Goal: Information Seeking & Learning: Learn about a topic

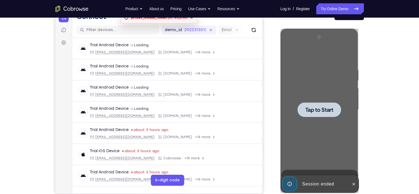
scroll to position [64, 0]
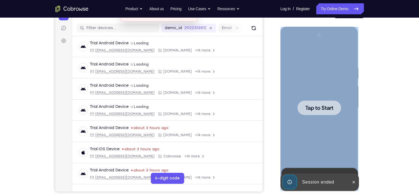
click at [323, 129] on div at bounding box center [319, 108] width 69 height 154
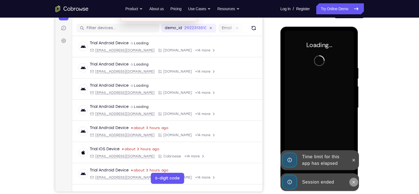
click at [356, 182] on button at bounding box center [353, 182] width 9 height 9
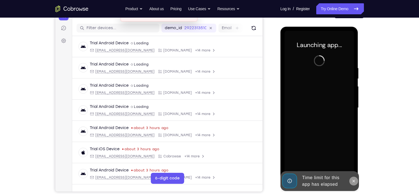
click at [355, 178] on button at bounding box center [353, 181] width 9 height 9
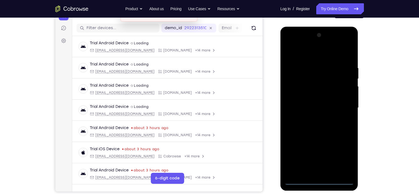
click at [316, 181] on div at bounding box center [319, 108] width 69 height 154
click at [339, 160] on div at bounding box center [319, 108] width 69 height 154
click at [316, 58] on div at bounding box center [319, 108] width 69 height 154
click at [295, 91] on div at bounding box center [319, 108] width 69 height 154
click at [311, 172] on div at bounding box center [319, 108] width 69 height 154
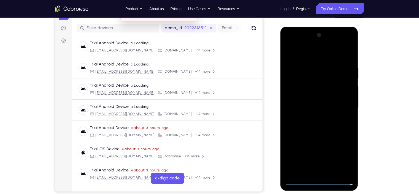
click at [319, 105] on div at bounding box center [319, 108] width 69 height 154
click at [320, 99] on div at bounding box center [319, 108] width 69 height 154
click at [320, 109] on div at bounding box center [319, 108] width 69 height 154
click at [321, 112] on div at bounding box center [319, 108] width 69 height 154
click at [345, 80] on div at bounding box center [319, 108] width 69 height 154
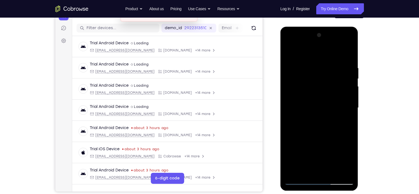
click at [314, 131] on div at bounding box center [319, 108] width 69 height 154
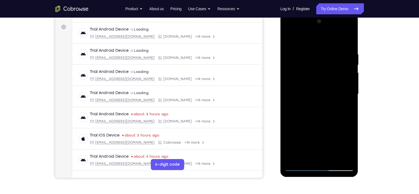
drag, startPoint x: 323, startPoint y: 120, endPoint x: 335, endPoint y: 88, distance: 33.5
click at [335, 88] on div at bounding box center [319, 94] width 69 height 154
drag, startPoint x: 325, startPoint y: 99, endPoint x: 336, endPoint y: 80, distance: 22.1
click at [336, 80] on div at bounding box center [319, 94] width 69 height 154
click at [302, 85] on div at bounding box center [319, 94] width 69 height 154
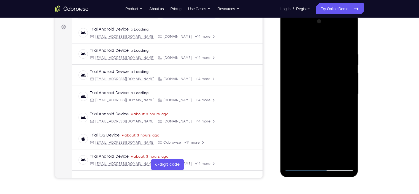
drag, startPoint x: 322, startPoint y: 106, endPoint x: 350, endPoint y: 43, distance: 68.7
click at [350, 43] on div at bounding box center [319, 94] width 69 height 154
drag, startPoint x: 350, startPoint y: 43, endPoint x: 328, endPoint y: 120, distance: 80.4
click at [328, 120] on div at bounding box center [319, 94] width 69 height 154
drag, startPoint x: 306, startPoint y: 85, endPoint x: 324, endPoint y: 85, distance: 18.5
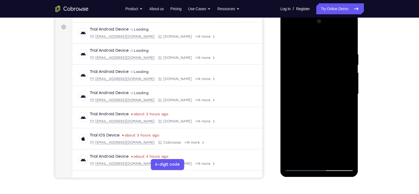
click at [324, 85] on div at bounding box center [319, 94] width 69 height 154
click at [319, 80] on div at bounding box center [319, 94] width 69 height 154
click at [288, 42] on div at bounding box center [319, 94] width 69 height 154
drag, startPoint x: 296, startPoint y: 78, endPoint x: 343, endPoint y: 84, distance: 47.0
click at [343, 84] on div at bounding box center [319, 94] width 69 height 154
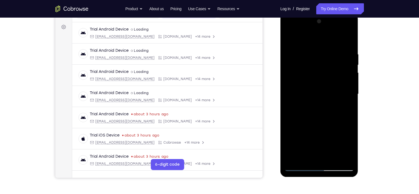
drag, startPoint x: 314, startPoint y: 135, endPoint x: 343, endPoint y: 63, distance: 78.1
click at [343, 63] on div at bounding box center [319, 94] width 69 height 154
drag, startPoint x: 318, startPoint y: 101, endPoint x: 347, endPoint y: 20, distance: 85.9
click at [347, 20] on div at bounding box center [319, 94] width 69 height 154
click at [341, 91] on div at bounding box center [319, 94] width 69 height 154
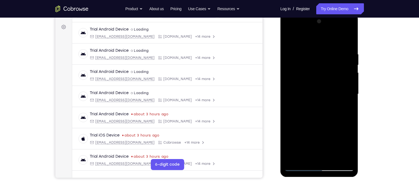
drag, startPoint x: 318, startPoint y: 129, endPoint x: 339, endPoint y: 88, distance: 45.6
click at [339, 88] on div at bounding box center [319, 94] width 69 height 154
drag, startPoint x: 311, startPoint y: 131, endPoint x: 334, endPoint y: 87, distance: 49.8
click at [334, 87] on div at bounding box center [319, 94] width 69 height 154
drag, startPoint x: 310, startPoint y: 139, endPoint x: 322, endPoint y: 116, distance: 26.1
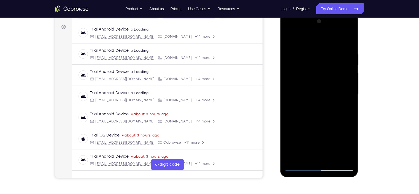
click at [322, 116] on div at bounding box center [319, 94] width 69 height 154
drag, startPoint x: 307, startPoint y: 138, endPoint x: 340, endPoint y: 67, distance: 78.3
click at [340, 67] on div at bounding box center [319, 94] width 69 height 154
drag, startPoint x: 317, startPoint y: 138, endPoint x: 320, endPoint y: 129, distance: 10.0
click at [320, 129] on div at bounding box center [319, 94] width 69 height 154
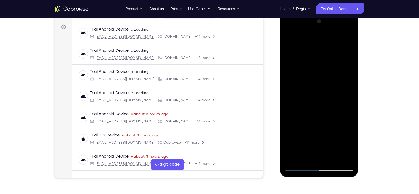
drag, startPoint x: 311, startPoint y: 133, endPoint x: 335, endPoint y: 67, distance: 69.8
click at [335, 67] on div at bounding box center [319, 94] width 69 height 154
drag, startPoint x: 314, startPoint y: 124, endPoint x: 335, endPoint y: 65, distance: 62.7
click at [335, 65] on div at bounding box center [319, 94] width 69 height 154
drag, startPoint x: 311, startPoint y: 137, endPoint x: 354, endPoint y: 17, distance: 127.8
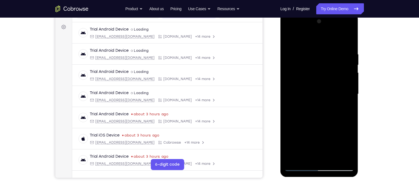
click at [354, 17] on div at bounding box center [320, 95] width 78 height 164
drag, startPoint x: 345, startPoint y: 49, endPoint x: 330, endPoint y: 97, distance: 50.6
click at [330, 97] on div at bounding box center [319, 94] width 69 height 154
drag, startPoint x: 317, startPoint y: 140, endPoint x: 338, endPoint y: 86, distance: 57.6
click at [338, 86] on div at bounding box center [319, 94] width 69 height 154
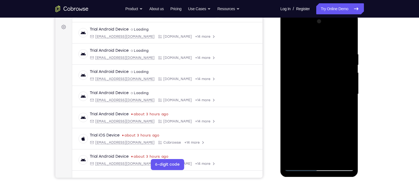
drag, startPoint x: 312, startPoint y: 136, endPoint x: 342, endPoint y: 50, distance: 91.7
click at [342, 50] on div at bounding box center [319, 94] width 69 height 154
drag, startPoint x: 314, startPoint y: 131, endPoint x: 333, endPoint y: 50, distance: 83.0
click at [333, 50] on div at bounding box center [319, 94] width 69 height 154
drag, startPoint x: 309, startPoint y: 137, endPoint x: 342, endPoint y: 62, distance: 82.2
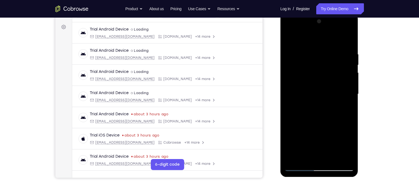
click at [342, 62] on div at bounding box center [319, 94] width 69 height 154
drag, startPoint x: 306, startPoint y: 135, endPoint x: 342, endPoint y: 56, distance: 86.8
click at [342, 56] on div at bounding box center [319, 94] width 69 height 154
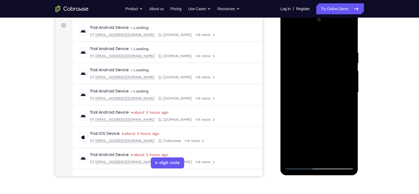
scroll to position [79, 0]
drag, startPoint x: 311, startPoint y: 127, endPoint x: 358, endPoint y: 12, distance: 124.4
click at [358, 12] on div at bounding box center [320, 94] width 79 height 165
drag, startPoint x: 315, startPoint y: 107, endPoint x: 350, endPoint y: 21, distance: 92.6
click at [350, 21] on div at bounding box center [319, 93] width 69 height 154
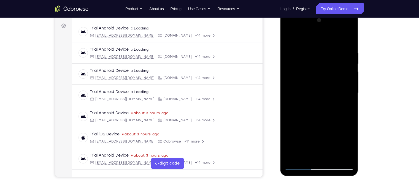
drag, startPoint x: 315, startPoint y: 114, endPoint x: 343, endPoint y: 35, distance: 83.6
click at [343, 35] on div at bounding box center [319, 93] width 69 height 154
drag, startPoint x: 308, startPoint y: 126, endPoint x: 337, endPoint y: 56, distance: 75.6
click at [337, 56] on div at bounding box center [319, 93] width 69 height 154
drag, startPoint x: 309, startPoint y: 125, endPoint x: 334, endPoint y: 58, distance: 71.2
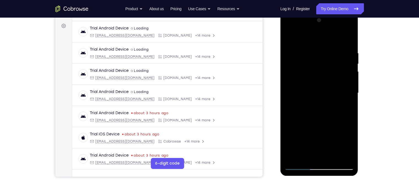
click at [334, 58] on div at bounding box center [319, 93] width 69 height 154
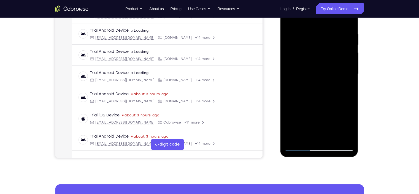
scroll to position [99, 0]
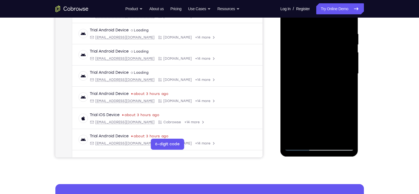
click at [298, 148] on div at bounding box center [319, 74] width 69 height 154
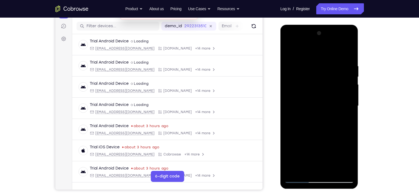
scroll to position [78, 0]
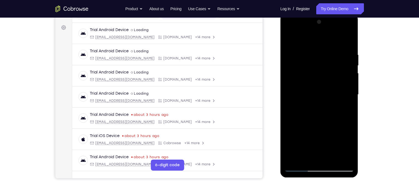
drag, startPoint x: 316, startPoint y: 132, endPoint x: 331, endPoint y: 91, distance: 43.1
click at [331, 91] on div at bounding box center [319, 95] width 69 height 154
drag, startPoint x: 313, startPoint y: 130, endPoint x: 343, endPoint y: 43, distance: 92.5
click at [343, 43] on div at bounding box center [319, 95] width 69 height 154
drag, startPoint x: 303, startPoint y: 128, endPoint x: 347, endPoint y: 47, distance: 92.8
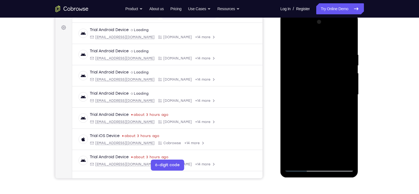
click at [347, 47] on div at bounding box center [319, 95] width 69 height 154
drag, startPoint x: 306, startPoint y: 143, endPoint x: 338, endPoint y: 61, distance: 88.1
click at [338, 61] on div at bounding box center [319, 95] width 69 height 154
drag, startPoint x: 296, startPoint y: 128, endPoint x: 346, endPoint y: 27, distance: 112.9
click at [346, 27] on div at bounding box center [319, 95] width 69 height 154
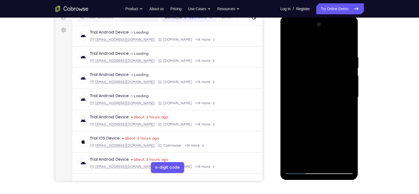
scroll to position [76, 0]
drag, startPoint x: 312, startPoint y: 135, endPoint x: 341, endPoint y: 49, distance: 91.1
click at [341, 49] on div at bounding box center [319, 97] width 69 height 154
drag, startPoint x: 315, startPoint y: 145, endPoint x: 347, endPoint y: 46, distance: 104.6
click at [347, 46] on div at bounding box center [319, 97] width 69 height 154
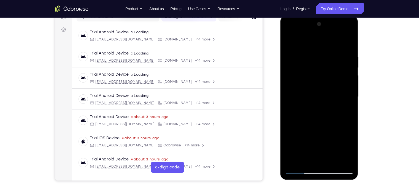
drag, startPoint x: 308, startPoint y: 132, endPoint x: 344, endPoint y: 56, distance: 84.5
click at [344, 56] on div at bounding box center [319, 97] width 69 height 154
click at [301, 71] on div at bounding box center [319, 97] width 69 height 154
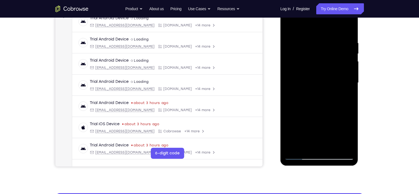
scroll to position [79, 0]
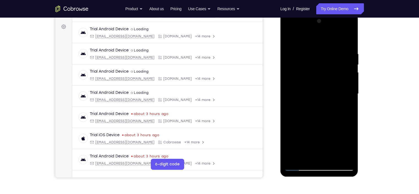
drag, startPoint x: 312, startPoint y: 136, endPoint x: 341, endPoint y: 56, distance: 85.1
click at [341, 56] on div at bounding box center [319, 94] width 69 height 154
drag, startPoint x: 315, startPoint y: 140, endPoint x: 328, endPoint y: 108, distance: 34.1
click at [328, 108] on div at bounding box center [319, 94] width 69 height 154
drag, startPoint x: 310, startPoint y: 141, endPoint x: 341, endPoint y: 81, distance: 67.3
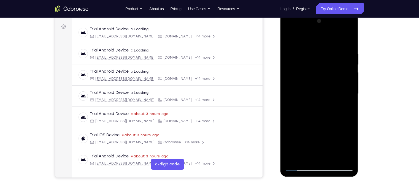
click at [341, 81] on div at bounding box center [319, 94] width 69 height 154
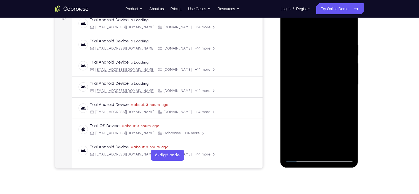
scroll to position [88, 0]
drag, startPoint x: 318, startPoint y: 125, endPoint x: 349, endPoint y: 33, distance: 96.7
click at [349, 33] on div at bounding box center [319, 84] width 69 height 154
drag, startPoint x: 313, startPoint y: 125, endPoint x: 346, endPoint y: 59, distance: 73.2
click at [346, 59] on div at bounding box center [319, 84] width 69 height 154
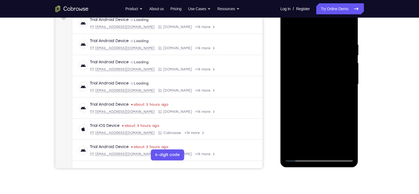
drag, startPoint x: 316, startPoint y: 134, endPoint x: 345, endPoint y: 73, distance: 67.7
click at [345, 73] on div at bounding box center [319, 84] width 69 height 154
drag, startPoint x: 315, startPoint y: 126, endPoint x: 345, endPoint y: 61, distance: 71.4
click at [345, 61] on div at bounding box center [319, 84] width 69 height 154
drag, startPoint x: 314, startPoint y: 125, endPoint x: 359, endPoint y: 36, distance: 99.3
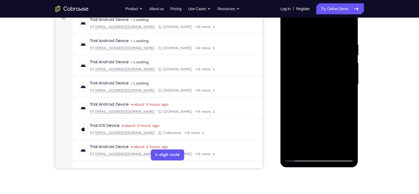
click at [359, 36] on html "Online web based iOS Simulators and Android Emulators. Run iPhone, iPad, Mobile…" at bounding box center [320, 85] width 79 height 165
drag, startPoint x: 322, startPoint y: 90, endPoint x: 301, endPoint y: 165, distance: 77.3
click at [301, 165] on div at bounding box center [320, 85] width 78 height 164
drag, startPoint x: 313, startPoint y: 122, endPoint x: 323, endPoint y: 107, distance: 17.8
click at [323, 107] on div at bounding box center [319, 84] width 69 height 154
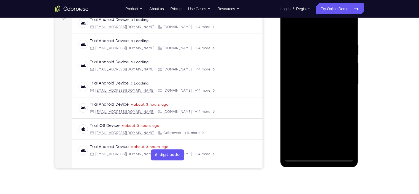
click at [301, 157] on div at bounding box center [319, 84] width 69 height 154
drag, startPoint x: 328, startPoint y: 108, endPoint x: 352, endPoint y: 54, distance: 59.6
click at [352, 54] on div at bounding box center [319, 84] width 69 height 154
drag, startPoint x: 317, startPoint y: 125, endPoint x: 343, endPoint y: 73, distance: 58.7
click at [343, 73] on div at bounding box center [319, 84] width 69 height 154
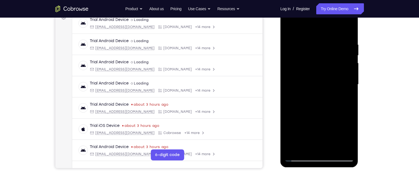
drag, startPoint x: 319, startPoint y: 128, endPoint x: 352, endPoint y: 61, distance: 74.7
click at [352, 61] on div at bounding box center [319, 84] width 69 height 154
drag, startPoint x: 317, startPoint y: 120, endPoint x: 356, endPoint y: 15, distance: 112.0
click at [356, 15] on div at bounding box center [320, 85] width 78 height 164
drag, startPoint x: 319, startPoint y: 106, endPoint x: 353, endPoint y: 28, distance: 84.6
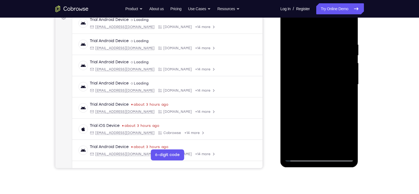
click at [353, 28] on div at bounding box center [319, 84] width 69 height 154
drag, startPoint x: 310, startPoint y: 117, endPoint x: 367, endPoint y: 8, distance: 123.5
click at [359, 8] on html "Online web based iOS Simulators and Android Emulators. Run iPhone, iPad, Mobile…" at bounding box center [320, 85] width 79 height 165
drag, startPoint x: 309, startPoint y: 128, endPoint x: 352, endPoint y: 61, distance: 79.3
click at [352, 61] on div at bounding box center [319, 84] width 69 height 154
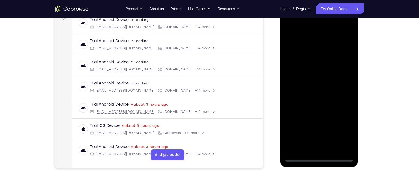
drag, startPoint x: 307, startPoint y: 119, endPoint x: 335, endPoint y: 76, distance: 51.0
click at [335, 76] on div at bounding box center [319, 84] width 69 height 154
drag, startPoint x: 299, startPoint y: 131, endPoint x: 341, endPoint y: 73, distance: 71.9
click at [341, 73] on div at bounding box center [319, 84] width 69 height 154
drag, startPoint x: 308, startPoint y: 136, endPoint x: 357, endPoint y: 64, distance: 87.1
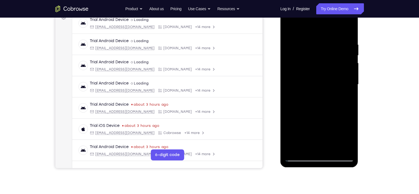
click at [357, 64] on div at bounding box center [320, 85] width 78 height 164
drag, startPoint x: 341, startPoint y: 59, endPoint x: 332, endPoint y: 110, distance: 52.0
click at [332, 110] on div at bounding box center [319, 84] width 69 height 154
drag, startPoint x: 338, startPoint y: 45, endPoint x: 332, endPoint y: 107, distance: 62.3
click at [332, 107] on div at bounding box center [319, 84] width 69 height 154
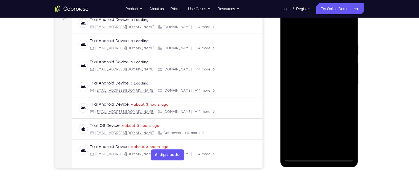
drag, startPoint x: 317, startPoint y: 84, endPoint x: 312, endPoint y: 140, distance: 56.1
click at [312, 140] on div at bounding box center [319, 84] width 69 height 154
drag, startPoint x: 319, startPoint y: 112, endPoint x: 347, endPoint y: 42, distance: 75.6
click at [347, 42] on div at bounding box center [319, 84] width 69 height 154
drag, startPoint x: 316, startPoint y: 131, endPoint x: 346, endPoint y: 61, distance: 76.8
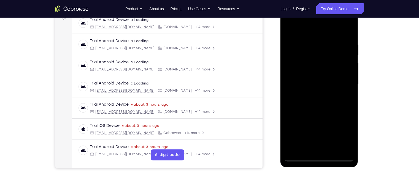
click at [346, 61] on div at bounding box center [319, 84] width 69 height 154
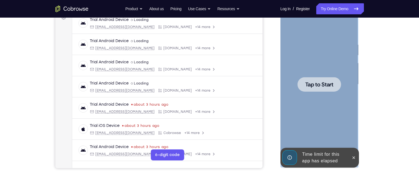
click at [359, 48] on html "Online web based iOS Simulators and Android Emulators. Run iPhone, iPad, Mobile…" at bounding box center [320, 85] width 79 height 165
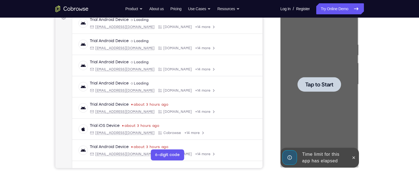
drag, startPoint x: 99, startPoint y: 44, endPoint x: 379, endPoint y: 48, distance: 280.5
click at [379, 48] on div "Your Support Agent Your Customer Web iOS Android Next Steps We’d be happy to gi…" at bounding box center [209, 111] width 353 height 363
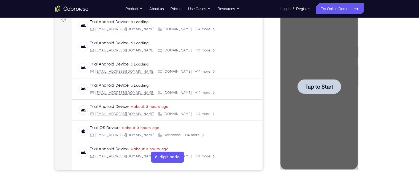
scroll to position [85, 0]
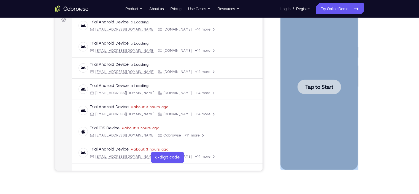
click at [339, 89] on div at bounding box center [320, 87] width 44 height 15
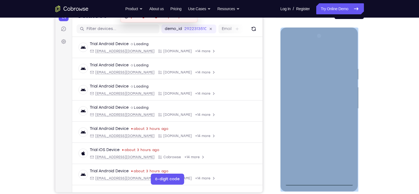
scroll to position [95, 0]
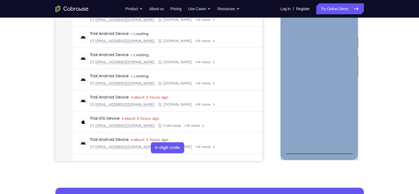
click at [322, 151] on div at bounding box center [319, 77] width 69 height 154
click at [351, 125] on div at bounding box center [319, 77] width 69 height 154
click at [344, 124] on div at bounding box center [319, 77] width 69 height 154
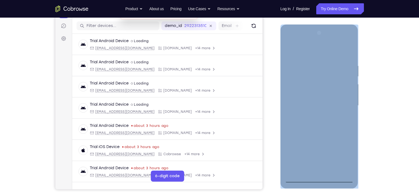
scroll to position [77, 0]
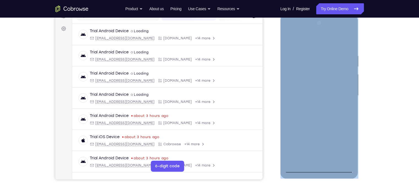
click at [311, 44] on div at bounding box center [319, 96] width 69 height 154
click at [296, 73] on div at bounding box center [319, 96] width 69 height 154
click at [296, 76] on div at bounding box center [319, 96] width 69 height 154
click at [307, 99] on div at bounding box center [319, 96] width 69 height 154
click at [312, 93] on div at bounding box center [319, 96] width 69 height 154
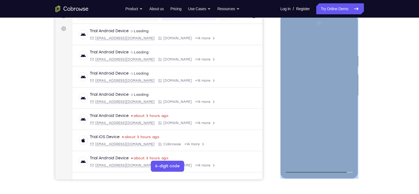
click at [311, 99] on div at bounding box center [319, 96] width 69 height 154
click at [315, 102] on div at bounding box center [319, 96] width 69 height 154
click at [353, 76] on div at bounding box center [319, 96] width 69 height 154
click at [319, 124] on div at bounding box center [319, 96] width 69 height 154
click at [296, 39] on div at bounding box center [319, 96] width 69 height 154
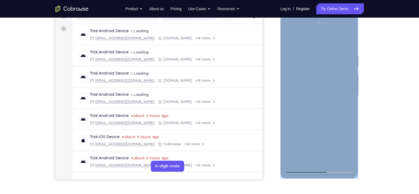
click at [297, 40] on div at bounding box center [319, 96] width 69 height 154
click at [317, 50] on div at bounding box center [319, 96] width 69 height 154
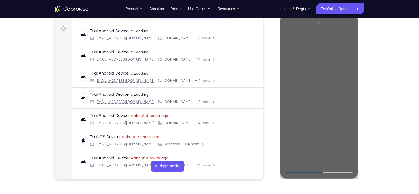
click at [379, 90] on div "Your Support Agent Your Customer Web iOS Android Next Steps We’d be happy to gi…" at bounding box center [209, 122] width 353 height 363
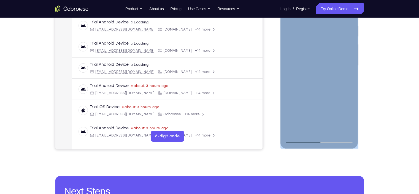
scroll to position [41, 0]
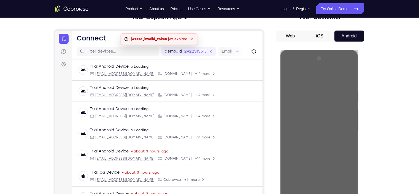
click at [367, 53] on div "Your Support Agent Your Customer Web iOS Android Next Steps We’d be happy to gi…" at bounding box center [209, 158] width 353 height 363
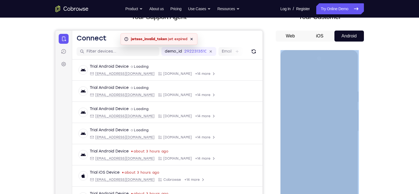
click at [367, 53] on div "Your Support Agent Your Customer Web iOS Android Next Steps We’d be happy to gi…" at bounding box center [209, 158] width 353 height 363
click at [367, 52] on div "Your Support Agent Your Customer Web iOS Android Next Steps We’d be happy to gi…" at bounding box center [209, 158] width 353 height 363
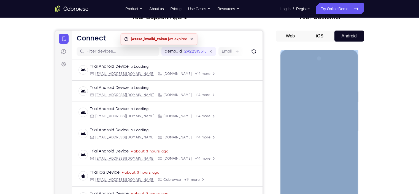
click at [358, 54] on div at bounding box center [320, 132] width 78 height 164
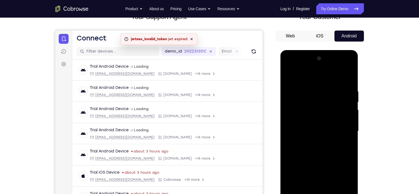
click at [355, 56] on div at bounding box center [320, 132] width 78 height 164
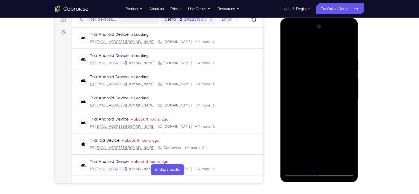
drag, startPoint x: 302, startPoint y: 131, endPoint x: 320, endPoint y: 86, distance: 48.6
click at [320, 86] on div at bounding box center [319, 99] width 69 height 154
drag, startPoint x: 310, startPoint y: 125, endPoint x: 326, endPoint y: 56, distance: 71.5
click at [326, 56] on div at bounding box center [319, 99] width 69 height 154
drag, startPoint x: 311, startPoint y: 128, endPoint x: 335, endPoint y: 61, distance: 71.3
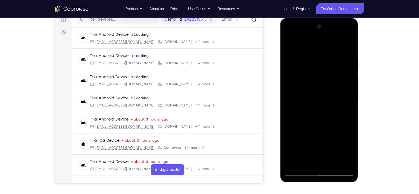
click at [335, 61] on div at bounding box center [319, 99] width 69 height 154
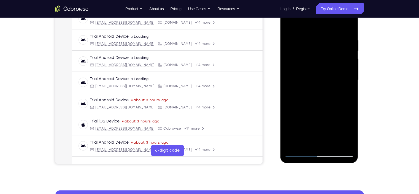
scroll to position [93, 0]
click at [301, 85] on div at bounding box center [319, 80] width 69 height 154
click at [331, 136] on div at bounding box center [319, 80] width 69 height 154
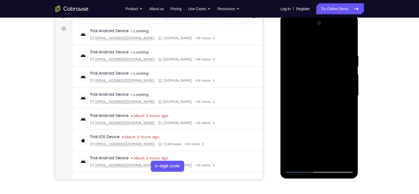
scroll to position [75, 0]
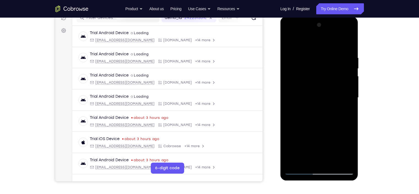
click at [321, 80] on div at bounding box center [319, 98] width 69 height 154
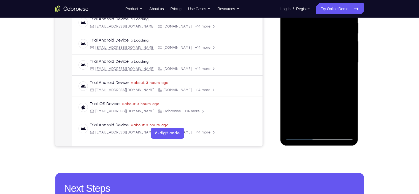
scroll to position [110, 0]
click at [300, 136] on div at bounding box center [319, 62] width 69 height 154
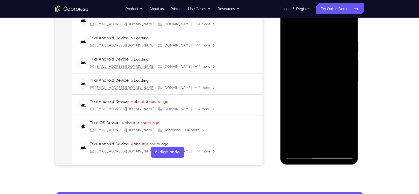
scroll to position [90, 0]
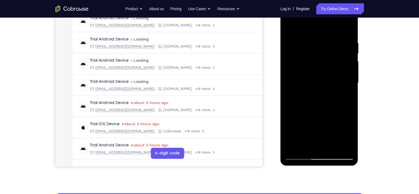
click at [299, 157] on div at bounding box center [319, 83] width 69 height 154
drag, startPoint x: 312, startPoint y: 131, endPoint x: 341, endPoint y: 59, distance: 77.4
click at [341, 59] on div at bounding box center [319, 83] width 69 height 154
drag, startPoint x: 318, startPoint y: 111, endPoint x: 343, endPoint y: 37, distance: 78.2
click at [343, 37] on div at bounding box center [319, 83] width 69 height 154
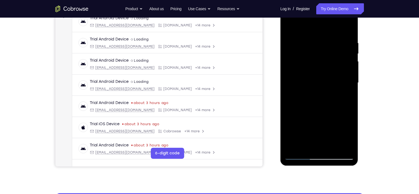
drag, startPoint x: 310, startPoint y: 117, endPoint x: 349, endPoint y: 44, distance: 82.4
click at [349, 44] on div at bounding box center [319, 83] width 69 height 154
drag, startPoint x: 317, startPoint y: 137, endPoint x: 343, endPoint y: 56, distance: 85.3
click at [343, 56] on div at bounding box center [319, 83] width 69 height 154
drag, startPoint x: 307, startPoint y: 133, endPoint x: 334, endPoint y: 47, distance: 90.6
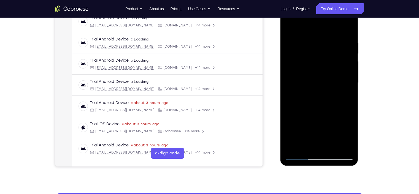
click at [334, 47] on div at bounding box center [319, 83] width 69 height 154
drag, startPoint x: 301, startPoint y: 121, endPoint x: 347, endPoint y: 32, distance: 100.0
click at [347, 32] on div at bounding box center [319, 83] width 69 height 154
drag, startPoint x: 334, startPoint y: 50, endPoint x: 318, endPoint y: 116, distance: 68.0
click at [318, 116] on div at bounding box center [319, 83] width 69 height 154
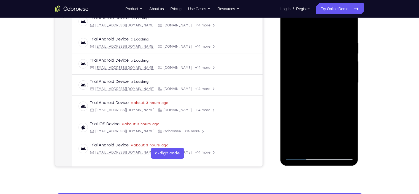
drag, startPoint x: 312, startPoint y: 119, endPoint x: 348, endPoint y: 23, distance: 102.5
click at [348, 23] on div at bounding box center [319, 83] width 69 height 154
drag, startPoint x: 308, startPoint y: 106, endPoint x: 330, endPoint y: 53, distance: 57.1
click at [330, 53] on div at bounding box center [319, 83] width 69 height 154
drag, startPoint x: 311, startPoint y: 116, endPoint x: 322, endPoint y: 92, distance: 26.5
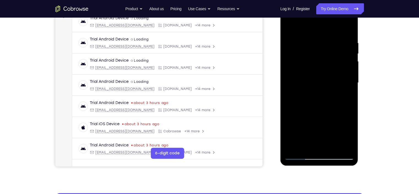
click at [322, 92] on div at bounding box center [319, 83] width 69 height 154
drag, startPoint x: 312, startPoint y: 134, endPoint x: 344, endPoint y: 41, distance: 98.3
click at [344, 41] on div at bounding box center [319, 83] width 69 height 154
drag, startPoint x: 307, startPoint y: 124, endPoint x: 322, endPoint y: 97, distance: 31.0
click at [322, 97] on div at bounding box center [319, 83] width 69 height 154
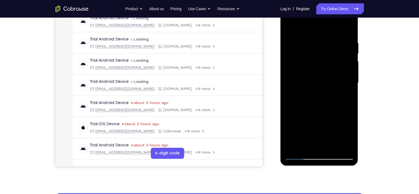
drag, startPoint x: 306, startPoint y: 125, endPoint x: 350, endPoint y: 37, distance: 98.1
click at [350, 37] on div at bounding box center [319, 83] width 69 height 154
drag, startPoint x: 305, startPoint y: 131, endPoint x: 336, endPoint y: 63, distance: 75.0
click at [336, 63] on div at bounding box center [319, 83] width 69 height 154
drag, startPoint x: 308, startPoint y: 121, endPoint x: 339, endPoint y: 49, distance: 78.5
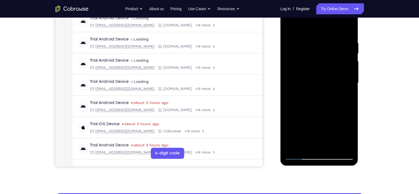
click at [339, 49] on div at bounding box center [319, 83] width 69 height 154
drag, startPoint x: 306, startPoint y: 118, endPoint x: 339, endPoint y: 47, distance: 77.9
click at [339, 47] on div at bounding box center [319, 83] width 69 height 154
drag, startPoint x: 306, startPoint y: 131, endPoint x: 338, endPoint y: 63, distance: 75.2
click at [338, 63] on div at bounding box center [319, 83] width 69 height 154
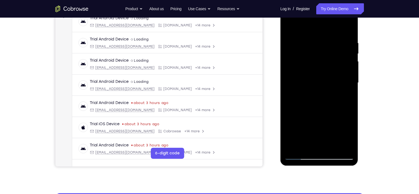
drag, startPoint x: 309, startPoint y: 123, endPoint x: 338, endPoint y: 53, distance: 75.1
click at [338, 53] on div at bounding box center [319, 83] width 69 height 154
drag, startPoint x: 304, startPoint y: 130, endPoint x: 323, endPoint y: 63, distance: 69.6
click at [323, 63] on div at bounding box center [319, 83] width 69 height 154
drag, startPoint x: 300, startPoint y: 122, endPoint x: 333, endPoint y: 50, distance: 79.7
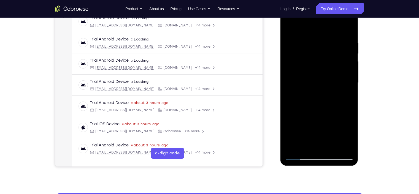
click at [333, 50] on div at bounding box center [319, 83] width 69 height 154
drag, startPoint x: 308, startPoint y: 124, endPoint x: 331, endPoint y: 74, distance: 55.1
click at [331, 74] on div at bounding box center [319, 83] width 69 height 154
drag, startPoint x: 307, startPoint y: 130, endPoint x: 340, endPoint y: 47, distance: 89.4
click at [340, 47] on div at bounding box center [319, 83] width 69 height 154
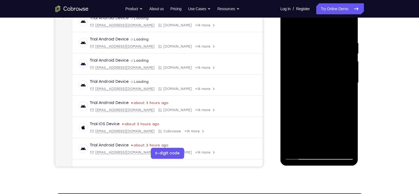
drag, startPoint x: 308, startPoint y: 126, endPoint x: 337, endPoint y: 44, distance: 86.8
click at [337, 44] on div at bounding box center [319, 83] width 69 height 154
drag, startPoint x: 306, startPoint y: 117, endPoint x: 344, endPoint y: 42, distance: 84.0
click at [344, 42] on div at bounding box center [319, 83] width 69 height 154
drag, startPoint x: 303, startPoint y: 130, endPoint x: 334, endPoint y: 64, distance: 72.5
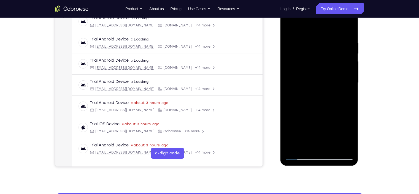
click at [334, 64] on div at bounding box center [319, 83] width 69 height 154
drag, startPoint x: 308, startPoint y: 139, endPoint x: 334, endPoint y: 67, distance: 76.7
click at [334, 67] on div at bounding box center [319, 83] width 69 height 154
drag, startPoint x: 306, startPoint y: 132, endPoint x: 335, endPoint y: 63, distance: 75.2
click at [335, 63] on div at bounding box center [319, 83] width 69 height 154
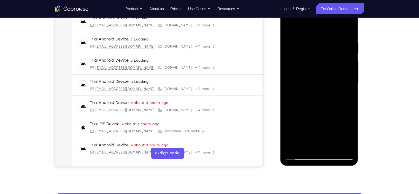
drag, startPoint x: 311, startPoint y: 126, endPoint x: 336, endPoint y: 63, distance: 67.6
click at [336, 63] on div at bounding box center [319, 83] width 69 height 154
drag, startPoint x: 320, startPoint y: 107, endPoint x: 341, endPoint y: 36, distance: 73.4
click at [341, 36] on div at bounding box center [319, 83] width 69 height 154
drag, startPoint x: 321, startPoint y: 103, endPoint x: 354, endPoint y: 34, distance: 77.4
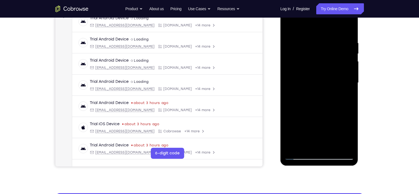
click at [354, 34] on div at bounding box center [320, 84] width 78 height 164
drag, startPoint x: 315, startPoint y: 127, endPoint x: 345, endPoint y: 47, distance: 85.6
click at [345, 47] on div at bounding box center [319, 83] width 69 height 154
drag, startPoint x: 309, startPoint y: 121, endPoint x: 338, endPoint y: 61, distance: 66.2
click at [338, 61] on div at bounding box center [319, 83] width 69 height 154
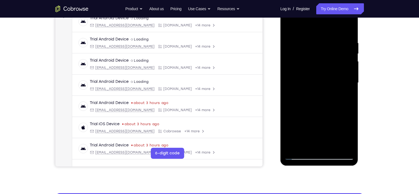
drag, startPoint x: 303, startPoint y: 130, endPoint x: 340, endPoint y: 51, distance: 86.8
click at [340, 51] on div at bounding box center [319, 83] width 69 height 154
drag, startPoint x: 311, startPoint y: 131, endPoint x: 344, endPoint y: 39, distance: 98.2
click at [344, 39] on div at bounding box center [319, 83] width 69 height 154
drag, startPoint x: 310, startPoint y: 116, endPoint x: 332, endPoint y: 51, distance: 68.9
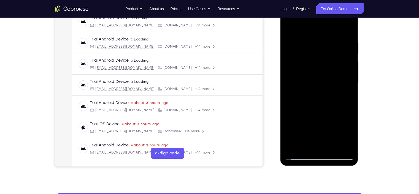
click at [332, 51] on div at bounding box center [319, 83] width 69 height 154
drag, startPoint x: 305, startPoint y: 112, endPoint x: 333, endPoint y: 44, distance: 74.1
click at [333, 44] on div at bounding box center [319, 83] width 69 height 154
drag, startPoint x: 308, startPoint y: 123, endPoint x: 348, endPoint y: 39, distance: 92.9
click at [348, 39] on div at bounding box center [319, 83] width 69 height 154
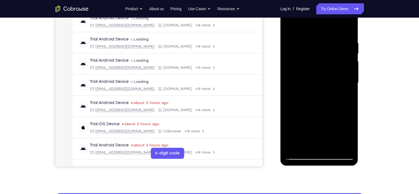
drag, startPoint x: 308, startPoint y: 123, endPoint x: 343, endPoint y: 44, distance: 86.2
click at [343, 44] on div at bounding box center [319, 83] width 69 height 154
drag, startPoint x: 310, startPoint y: 115, endPoint x: 329, endPoint y: 80, distance: 40.1
click at [329, 80] on div at bounding box center [319, 83] width 69 height 154
click at [296, 87] on div at bounding box center [319, 83] width 69 height 154
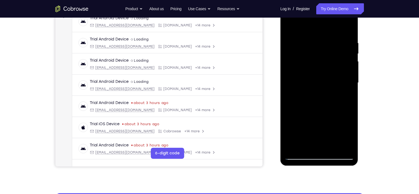
drag, startPoint x: 305, startPoint y: 131, endPoint x: 334, endPoint y: 72, distance: 65.9
click at [334, 72] on div at bounding box center [319, 83] width 69 height 154
drag, startPoint x: 300, startPoint y: 118, endPoint x: 344, endPoint y: 21, distance: 106.8
click at [344, 21] on div at bounding box center [319, 83] width 69 height 154
drag, startPoint x: 309, startPoint y: 132, endPoint x: 330, endPoint y: 64, distance: 71.1
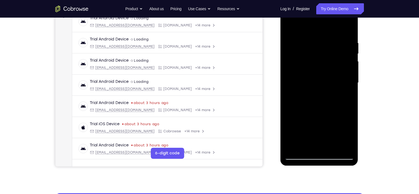
click at [330, 64] on div at bounding box center [319, 83] width 69 height 154
drag, startPoint x: 316, startPoint y: 103, endPoint x: 338, endPoint y: 41, distance: 66.3
click at [338, 41] on div at bounding box center [319, 83] width 69 height 154
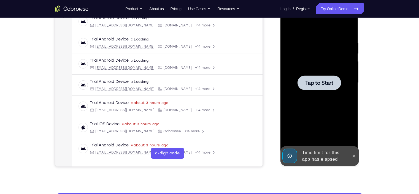
click at [319, 116] on div at bounding box center [319, 83] width 69 height 154
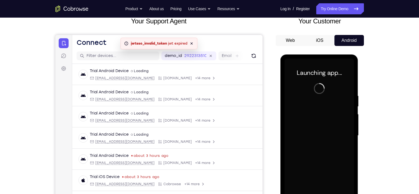
scroll to position [36, 0]
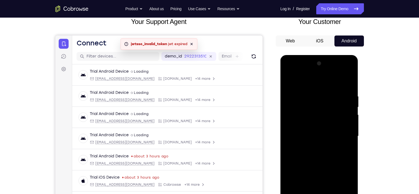
click at [192, 45] on icon at bounding box center [191, 44] width 4 height 4
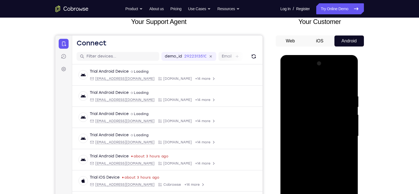
click at [372, 79] on div "Your Support Agent Your Customer Web iOS Android Next Steps We’d be happy to gi…" at bounding box center [209, 163] width 353 height 363
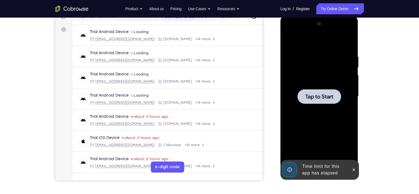
scroll to position [0, 0]
